Goal: Contribute content: Contribute content

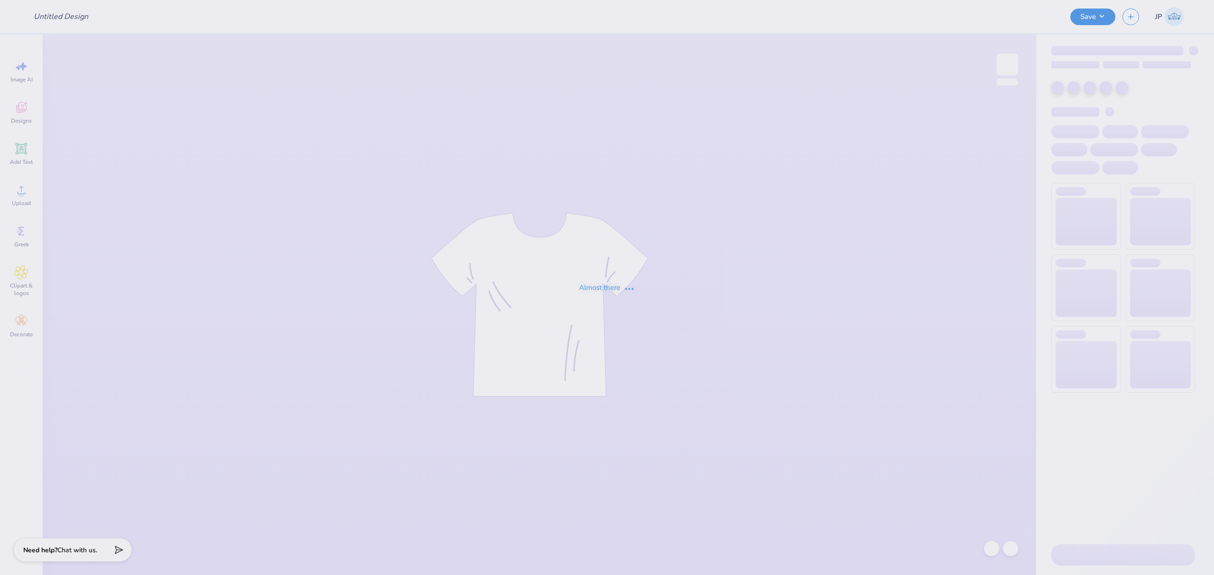
type input "AXO PW T-Shirts"
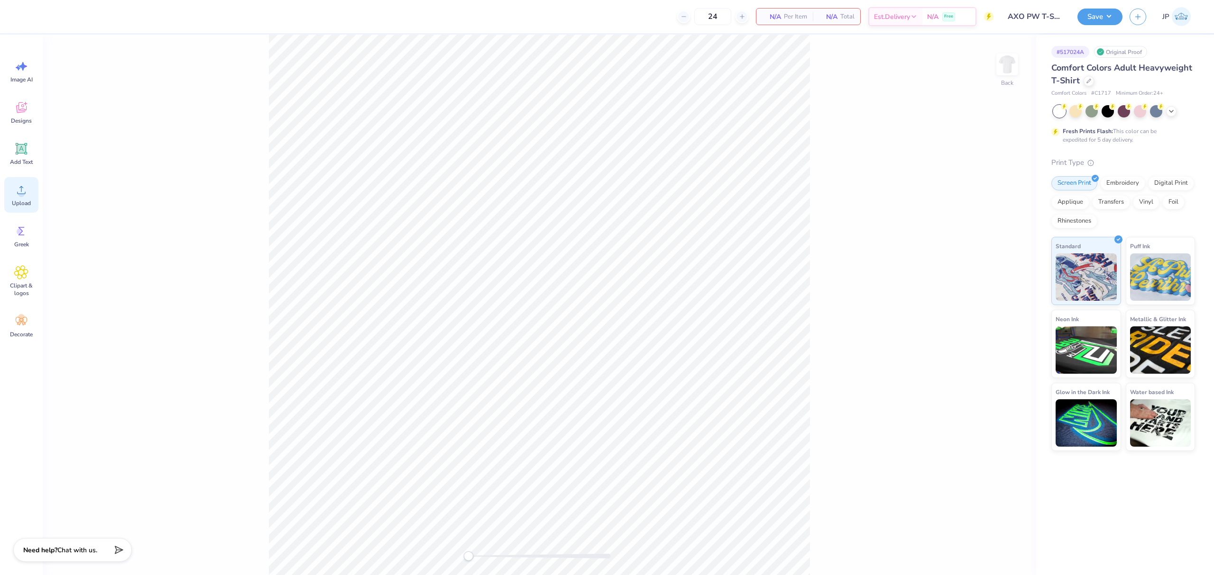
click at [25, 192] on icon at bounding box center [21, 190] width 9 height 8
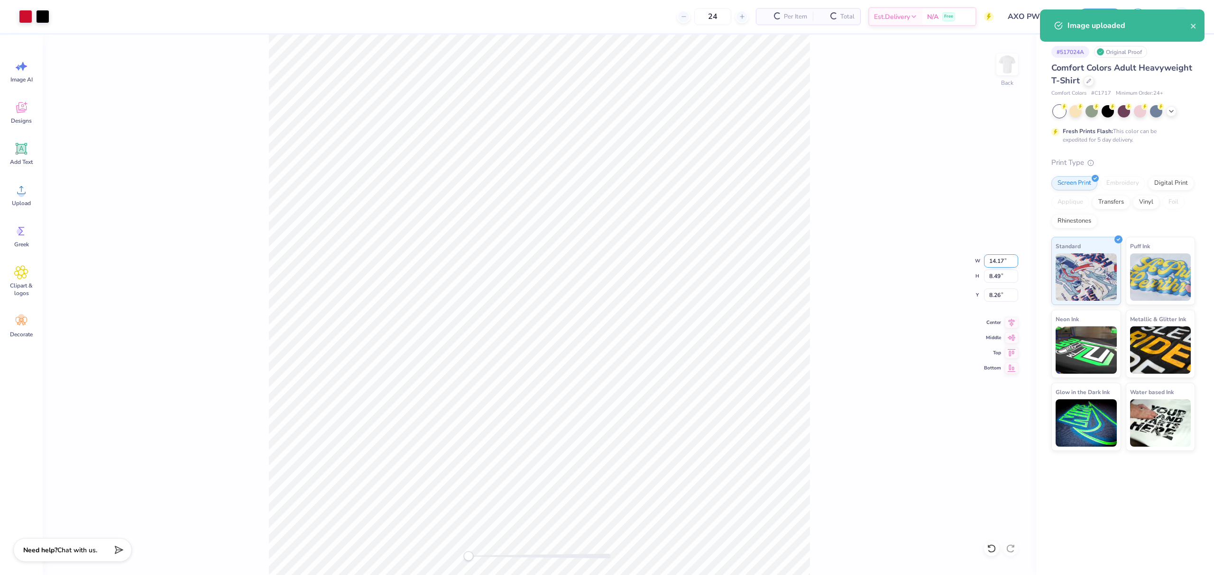
click at [995, 263] on input "14.17" at bounding box center [1001, 261] width 34 height 13
click at [998, 261] on input "14.17" at bounding box center [1001, 261] width 34 height 13
type input "4"
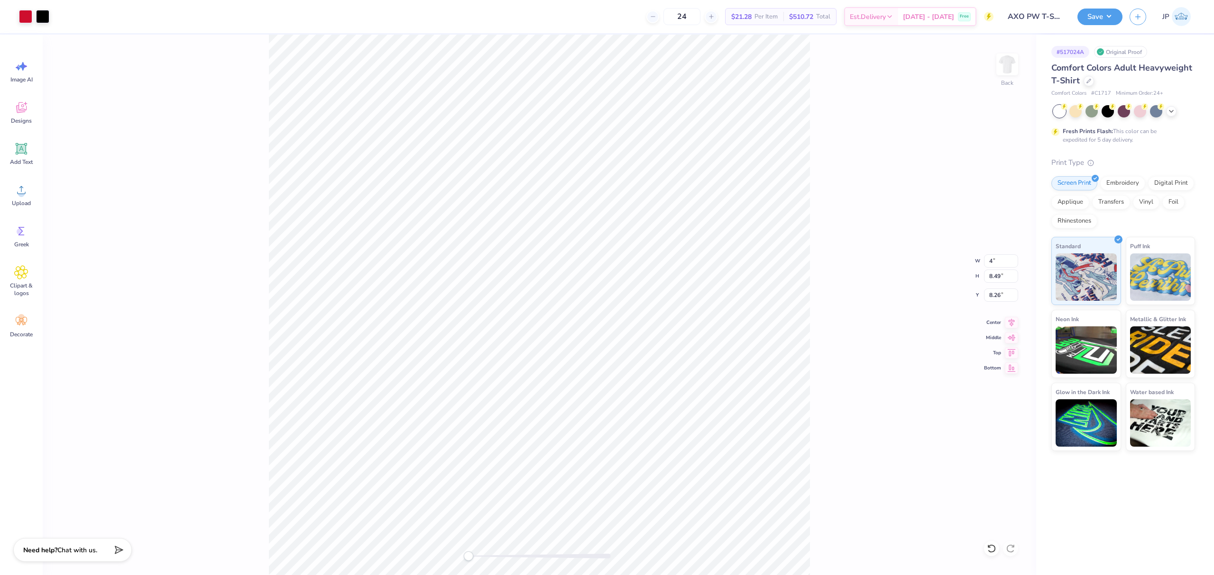
click at [839, 338] on div "Back W 4 4 " H 8.49 8.49 " Y 8.26 8.26 " Center Middle Top Bottom" at bounding box center [539, 305] width 993 height 541
click at [991, 298] on input "3.78" at bounding box center [1001, 295] width 34 height 13
drag, startPoint x: 991, startPoint y: 298, endPoint x: 1017, endPoint y: 278, distance: 32.8
click at [996, 299] on input "3.78" at bounding box center [1001, 295] width 34 height 13
type input "3"
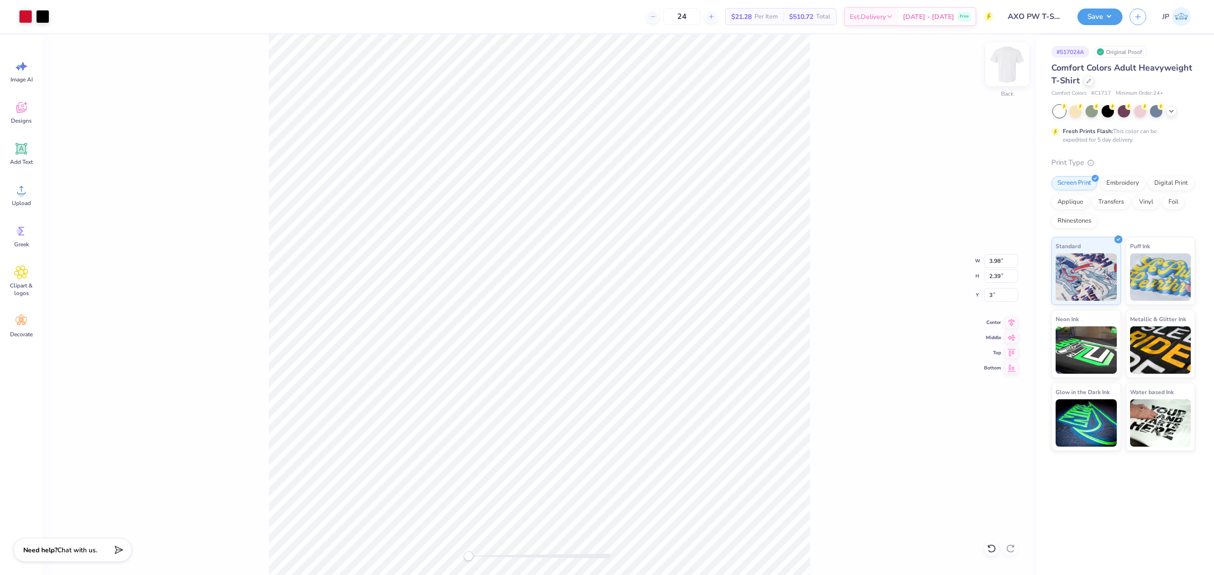
click at [1009, 67] on img at bounding box center [1007, 65] width 38 height 38
click at [21, 192] on circle at bounding box center [21, 194] width 7 height 7
click at [998, 296] on input "6.48" at bounding box center [1001, 295] width 34 height 13
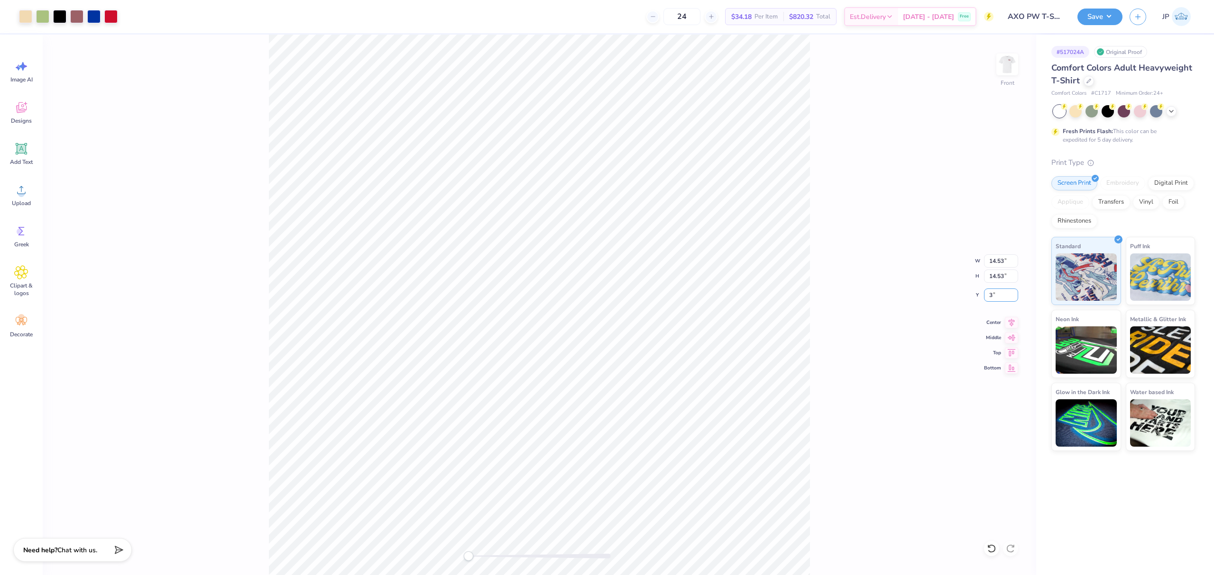
type input "3"
click at [1008, 329] on div "Front W 12.49 12.49 " H 12.49 12.49 " Y 3.00 3.00 " Center Middle Top Bottom" at bounding box center [539, 305] width 993 height 541
click at [1008, 321] on div "Front W 12.49 H 12.49 Y 3.00 Center Middle Top Bottom" at bounding box center [539, 305] width 993 height 541
click at [302, 58] on div "Front" at bounding box center [539, 305] width 993 height 541
click at [1011, 321] on icon at bounding box center [1011, 322] width 6 height 8
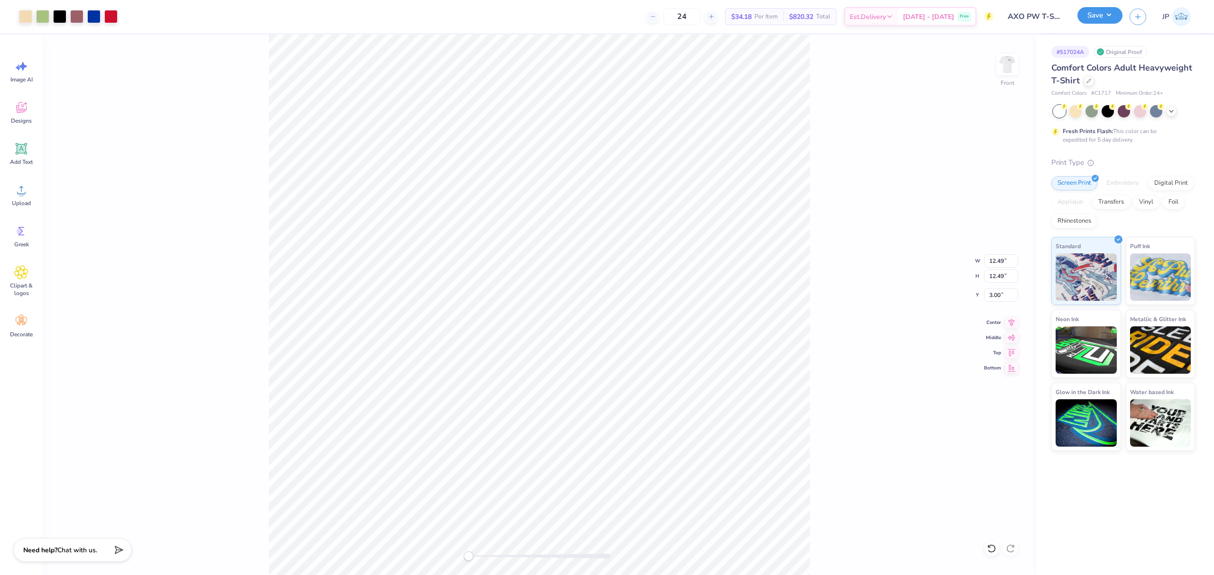
click at [1083, 22] on button "Save" at bounding box center [1099, 15] width 45 height 17
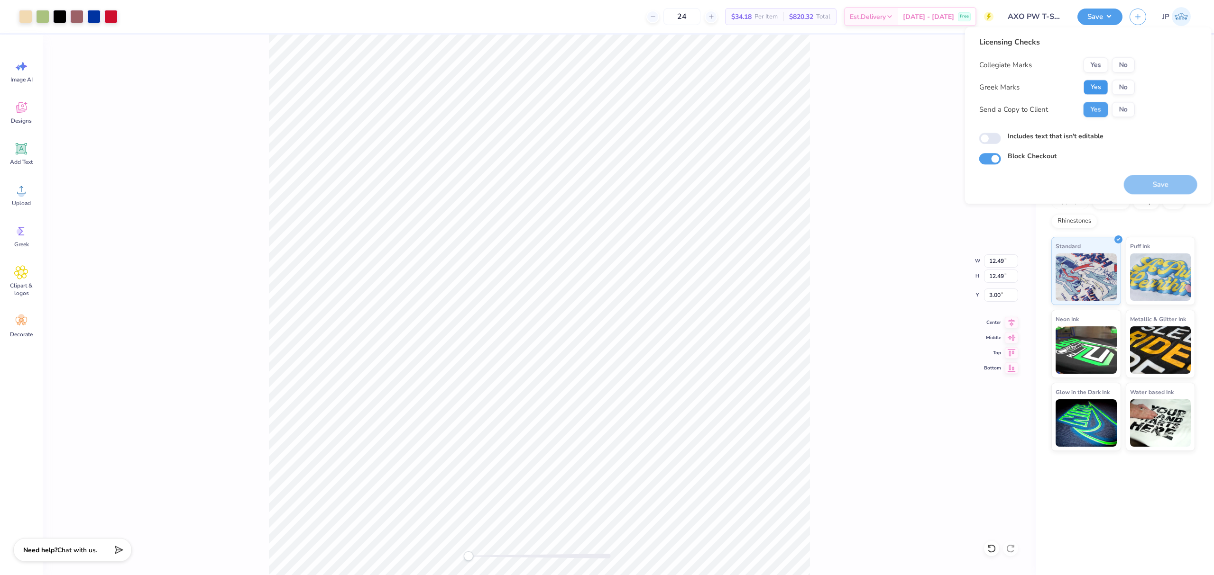
click at [1086, 91] on button "Yes" at bounding box center [1095, 87] width 25 height 15
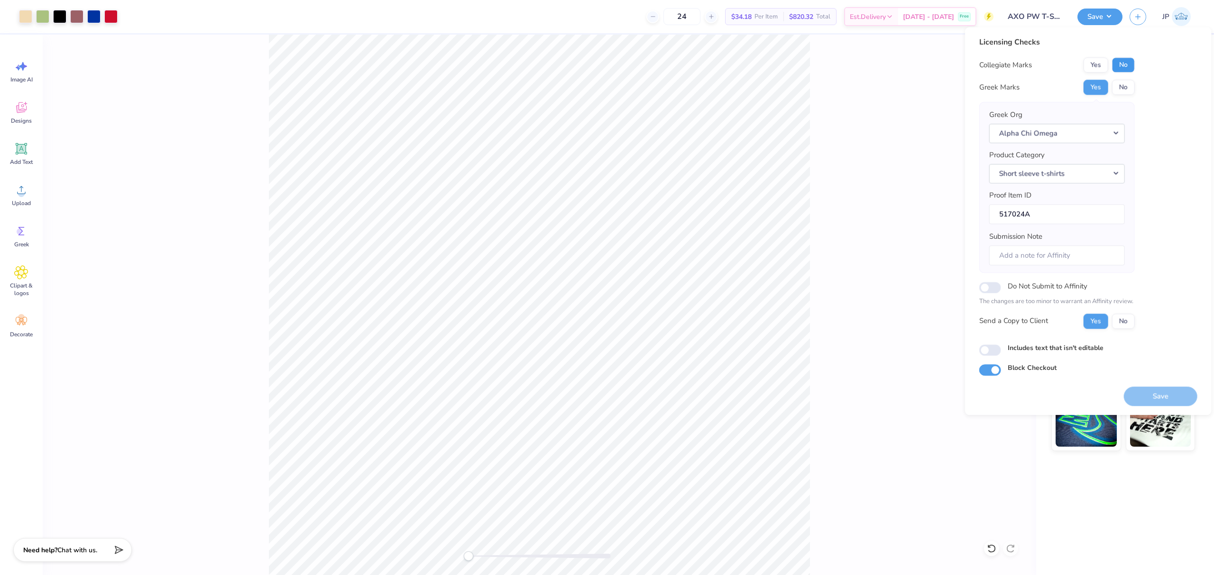
click at [1129, 64] on button "No" at bounding box center [1123, 64] width 23 height 15
click at [1159, 404] on button "Save" at bounding box center [1159, 396] width 73 height 19
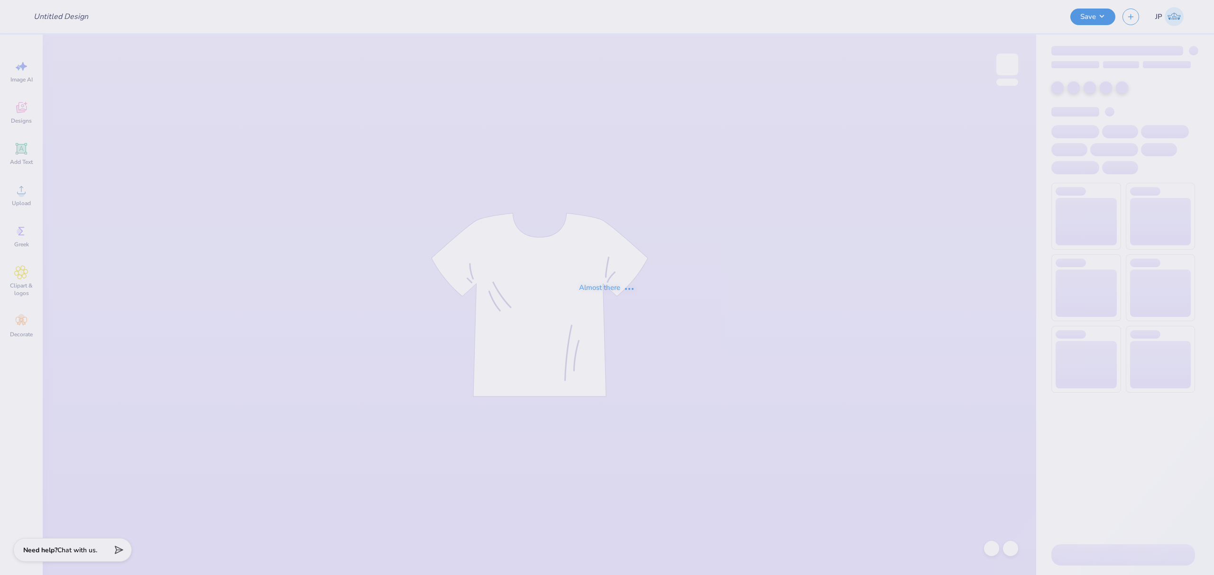
type input "DPhie UMIAMI philo tanks"
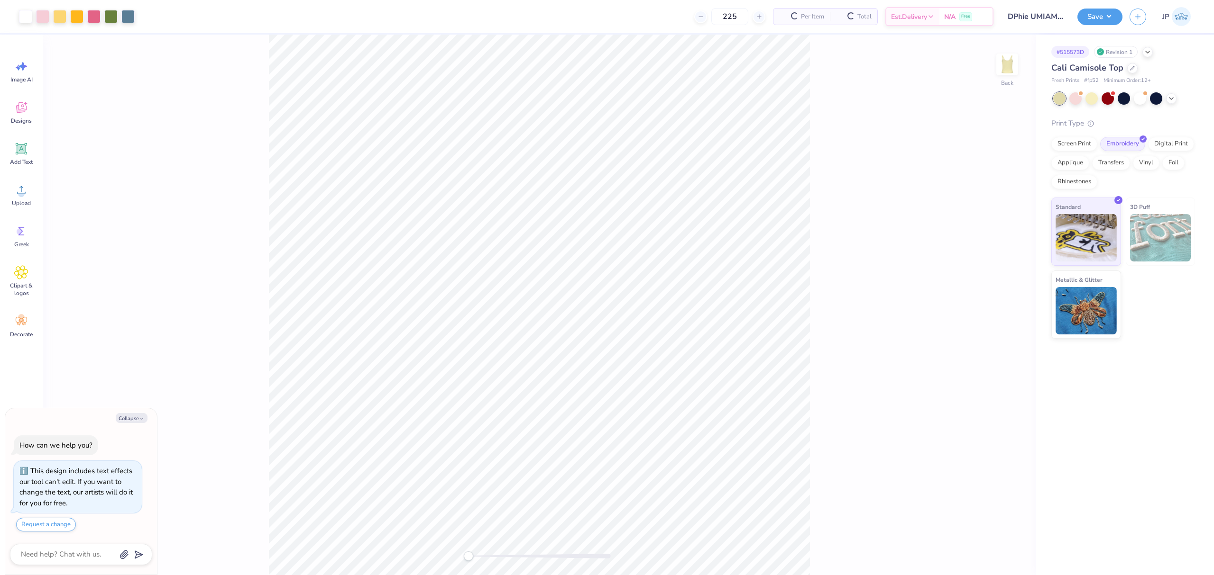
click at [232, 459] on div "Back" at bounding box center [539, 305] width 993 height 541
click at [29, 195] on div "Upload" at bounding box center [21, 195] width 34 height 36
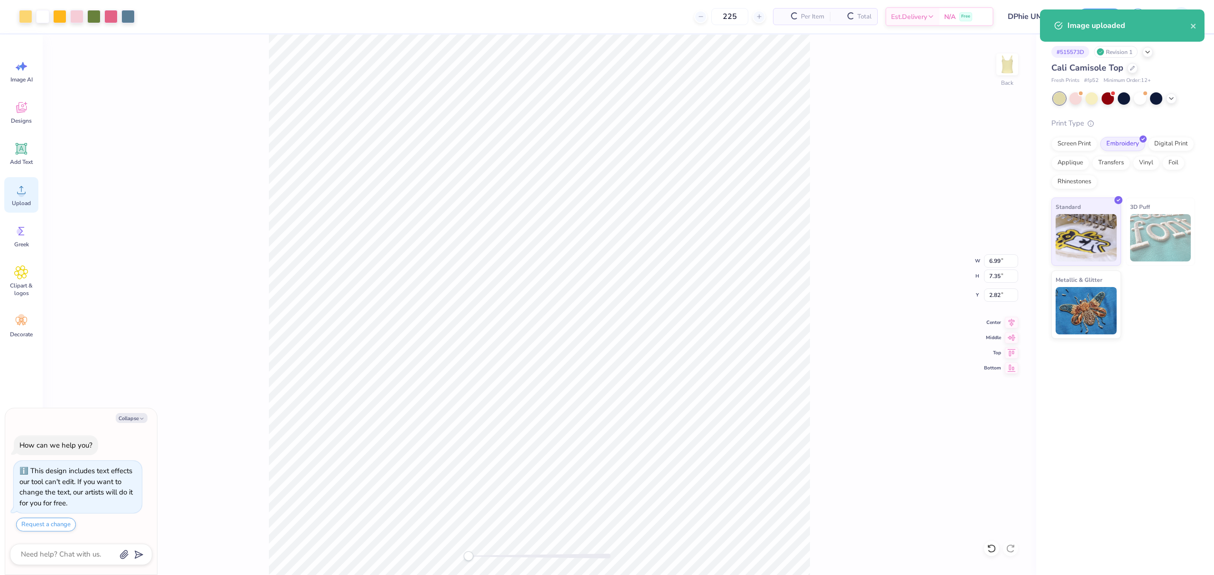
type textarea "x"
click at [992, 259] on input "6.99" at bounding box center [1001, 261] width 34 height 13
drag, startPoint x: 991, startPoint y: 258, endPoint x: 1011, endPoint y: 260, distance: 20.4
click at [1006, 259] on input "6.99" at bounding box center [1001, 261] width 34 height 13
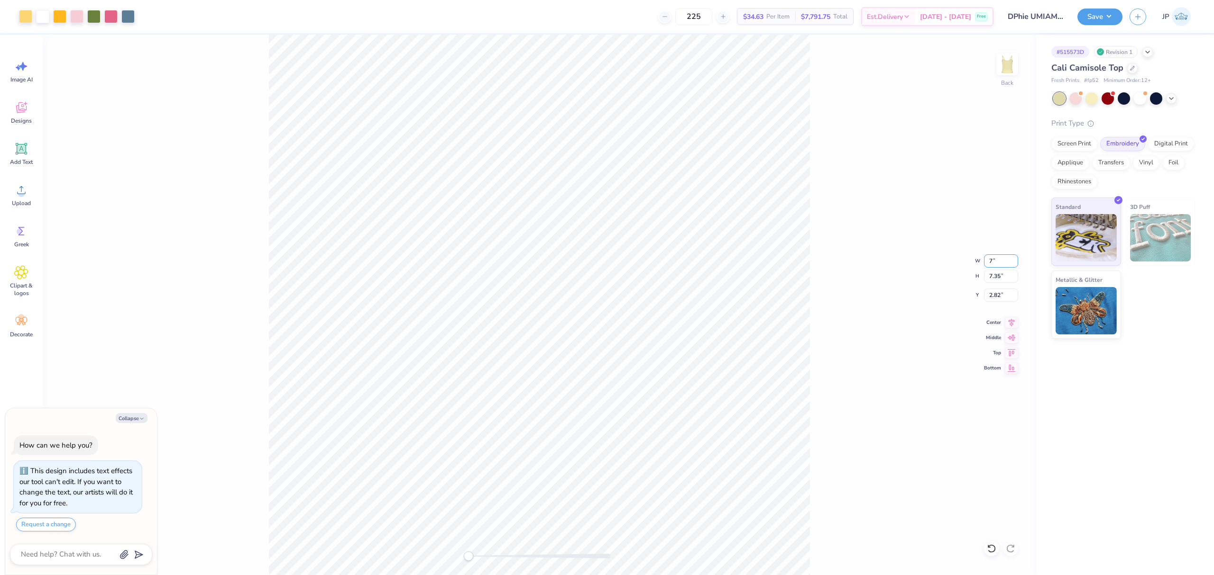
type input "7"
type textarea "x"
click at [999, 299] on input "2.82" at bounding box center [1001, 295] width 34 height 13
click at [998, 299] on input "2.82" at bounding box center [1001, 295] width 34 height 13
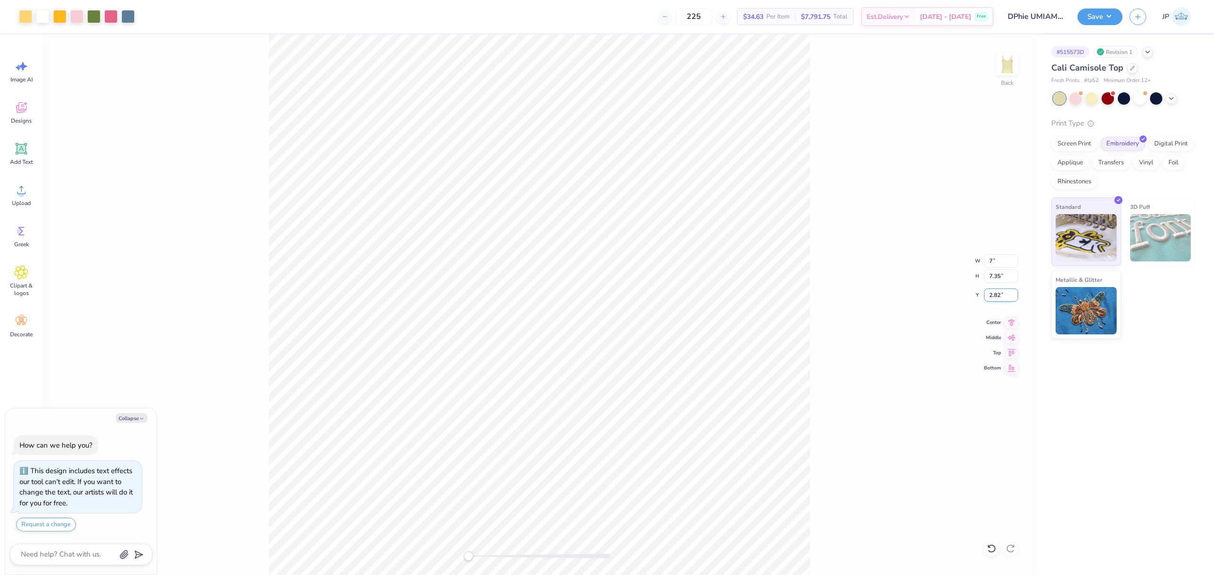
click at [988, 294] on input "2.82" at bounding box center [1001, 295] width 34 height 13
click at [994, 291] on input "2.82" at bounding box center [1001, 295] width 34 height 13
type input "2"
click at [1005, 62] on img at bounding box center [1007, 65] width 38 height 38
click at [1005, 76] on div at bounding box center [1007, 65] width 44 height 44
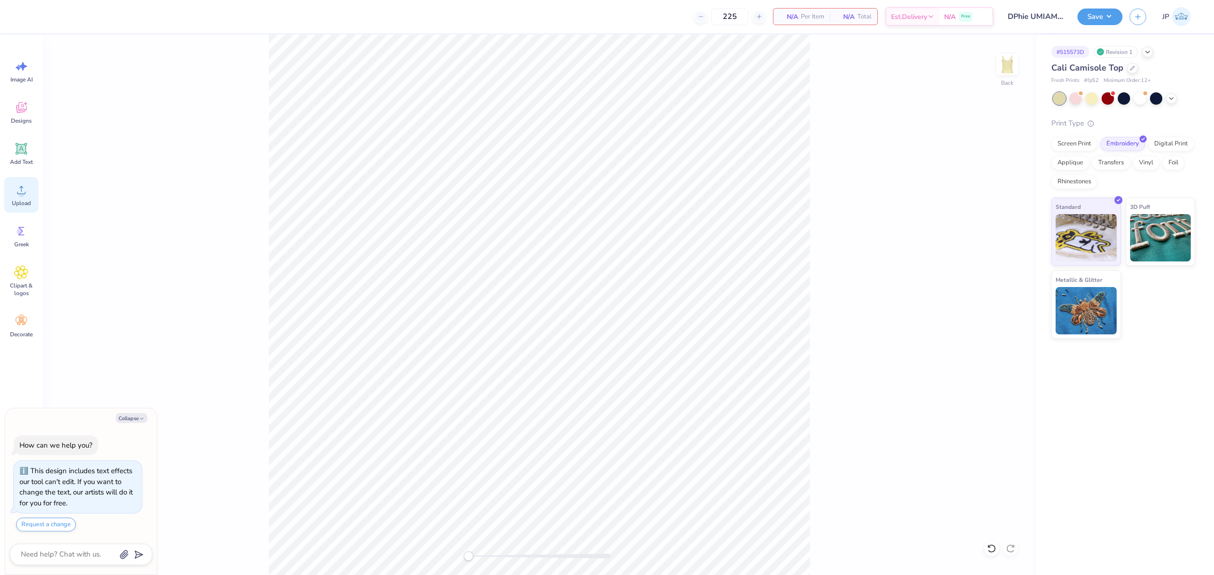
click at [23, 201] on span "Upload" at bounding box center [21, 204] width 19 height 8
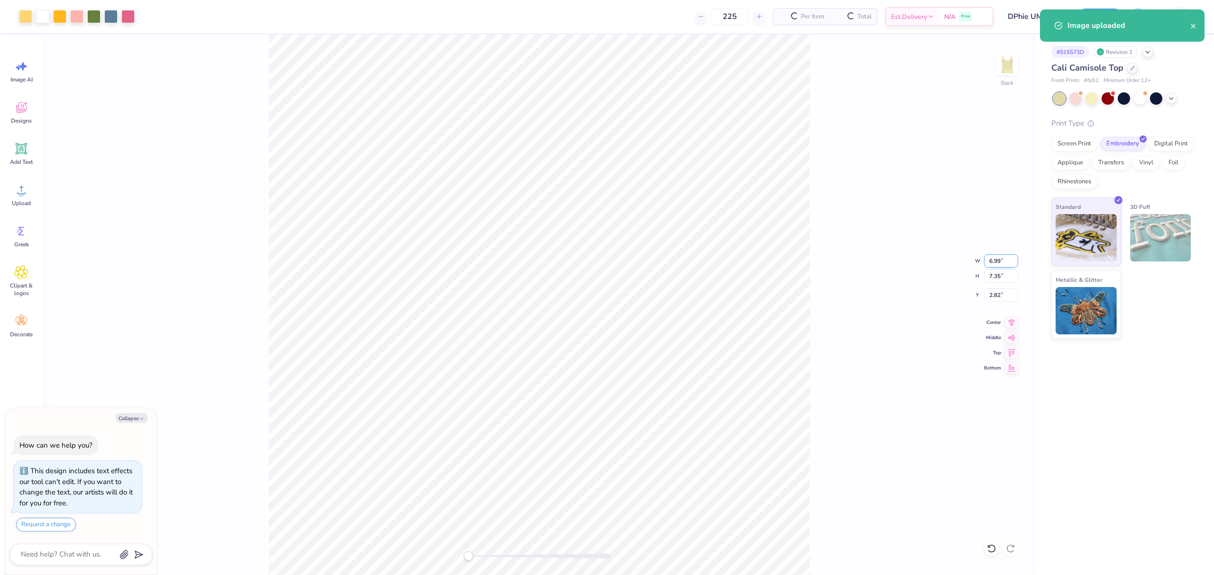
click at [1000, 260] on input "6.99" at bounding box center [1001, 261] width 34 height 13
type textarea "x"
drag, startPoint x: 999, startPoint y: 260, endPoint x: 1104, endPoint y: 267, distance: 105.0
click at [1004, 260] on input "6.99" at bounding box center [1001, 261] width 34 height 13
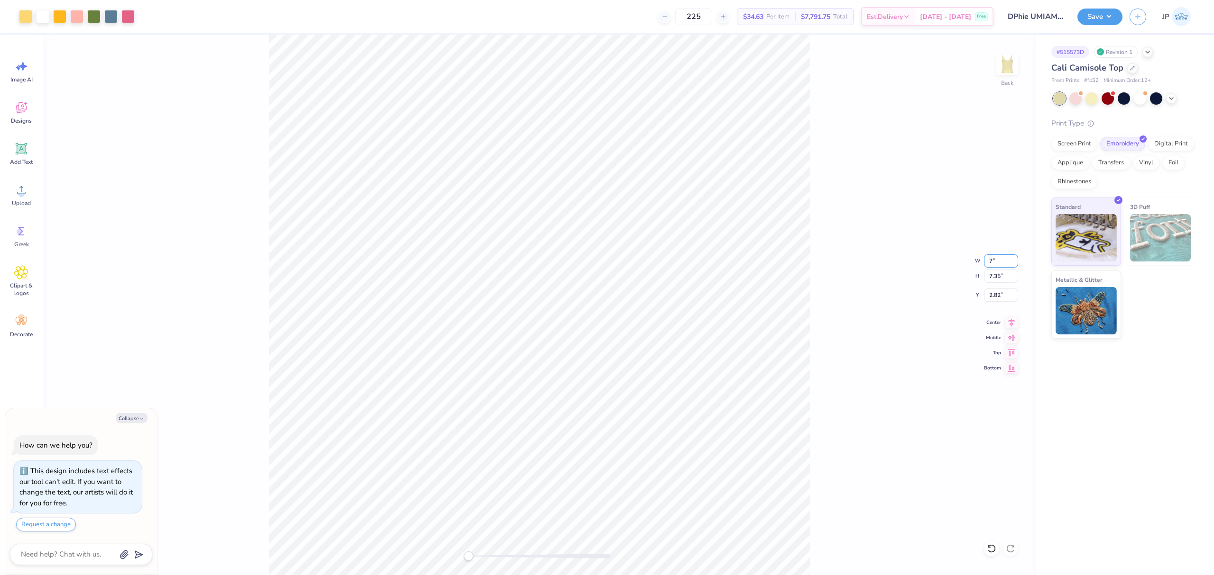
type input "7"
type textarea "x"
click at [988, 292] on input "2.82" at bounding box center [1001, 295] width 34 height 13
type input "1.5"
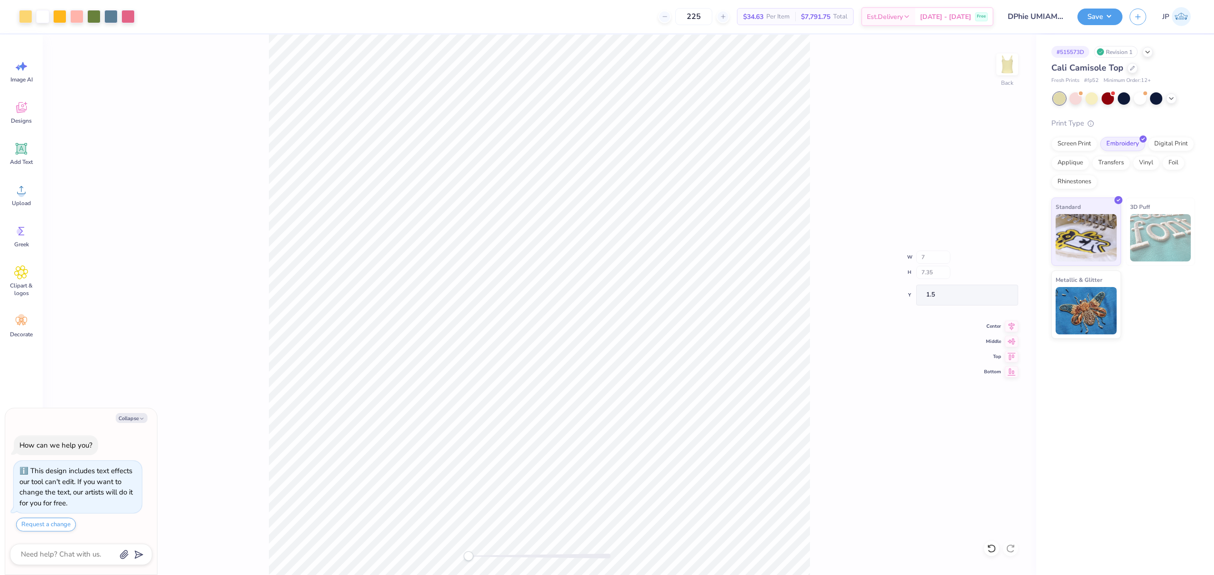
click at [179, 442] on div "Back W 7 H 7.35 Y 1.5 Center Middle Top Bottom" at bounding box center [539, 305] width 993 height 541
click at [1087, 15] on button "Save" at bounding box center [1099, 15] width 45 height 17
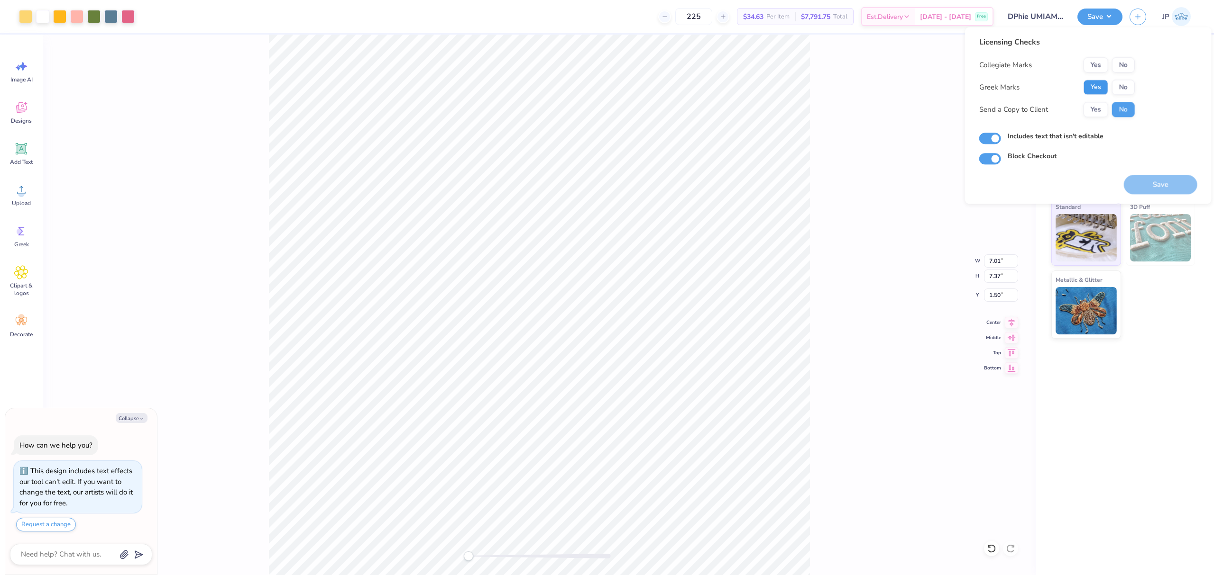
click at [1102, 91] on button "Yes" at bounding box center [1095, 87] width 25 height 15
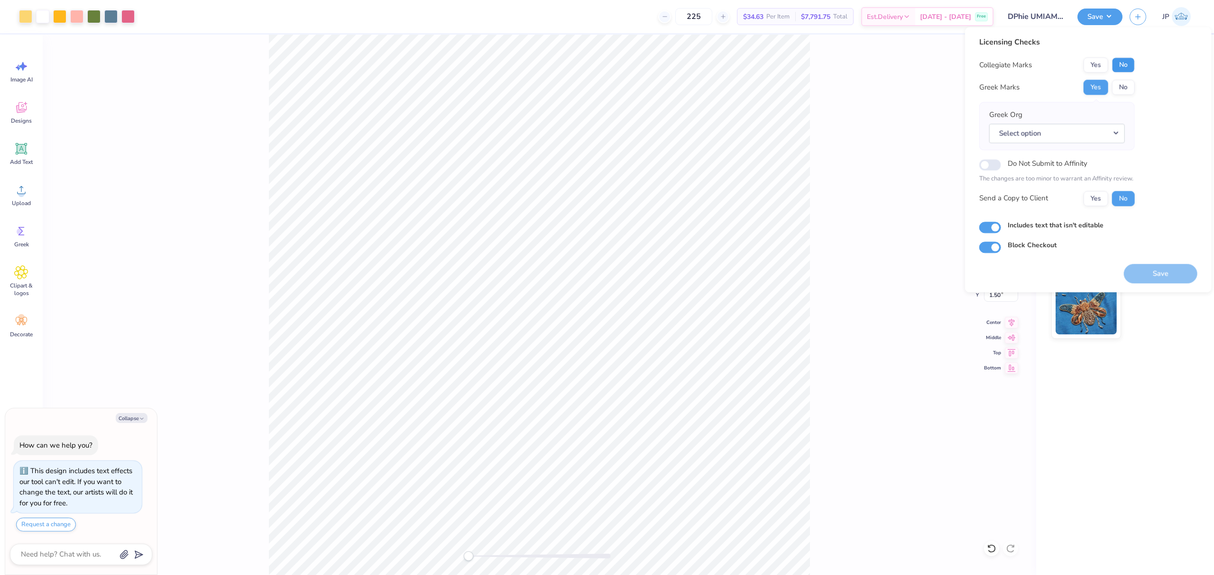
click at [1121, 69] on button "No" at bounding box center [1123, 64] width 23 height 15
type textarea "x"
click at [1050, 134] on button "Select option" at bounding box center [1057, 133] width 136 height 19
click at [1070, 238] on link "Delta Phi Epsilon" at bounding box center [1057, 236] width 128 height 16
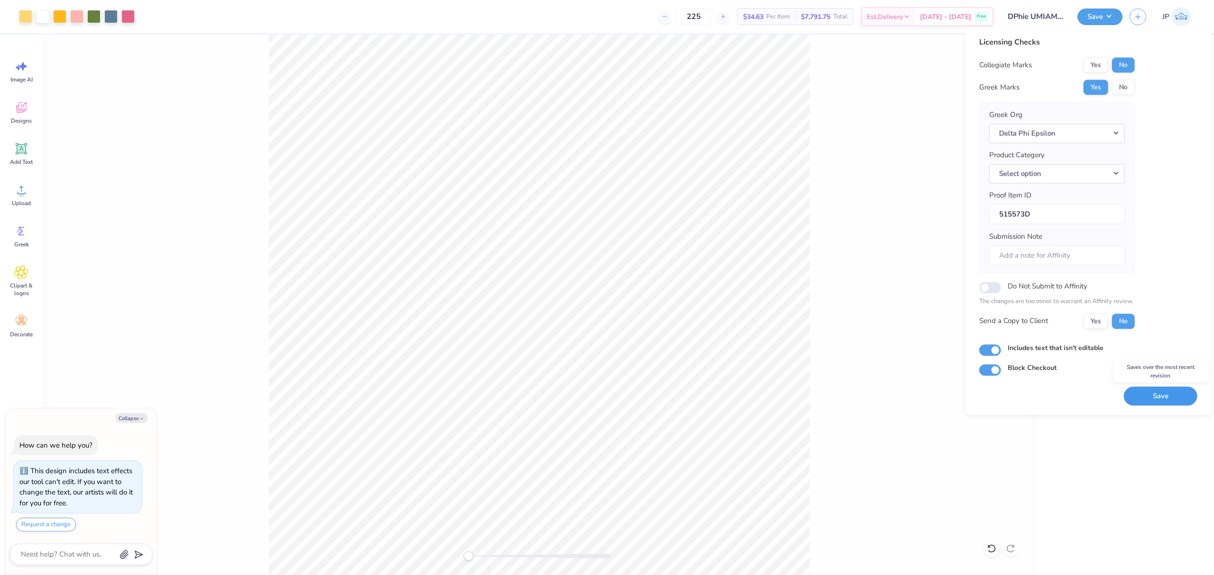
click at [1177, 399] on button "Save" at bounding box center [1159, 396] width 73 height 19
type textarea "x"
